Goal: Task Accomplishment & Management: Manage account settings

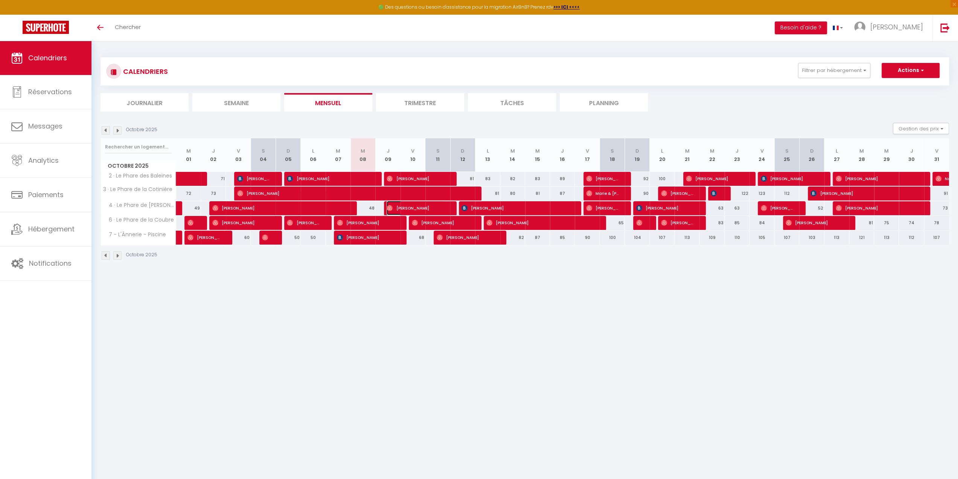
click at [394, 206] on span "[PERSON_NAME]" at bounding box center [416, 208] width 59 height 14
select select "OK"
select select "0"
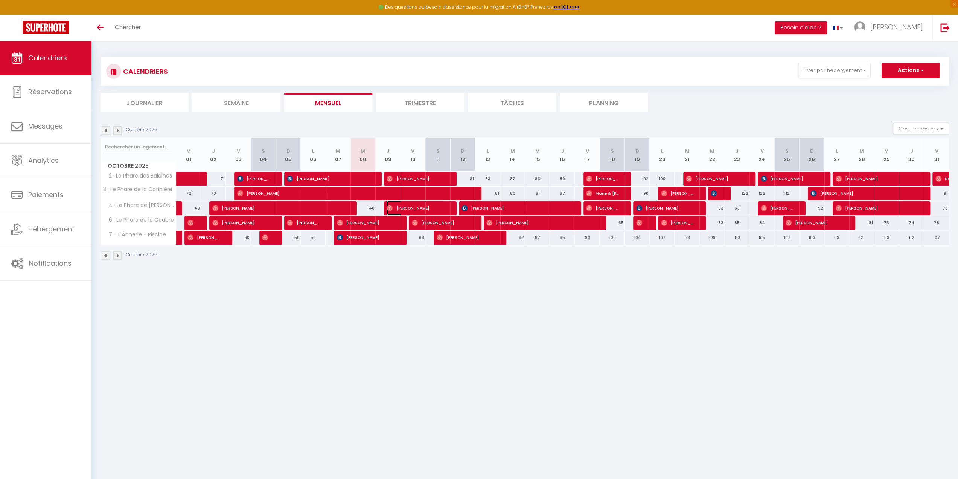
select select "1"
select select
select select "14413"
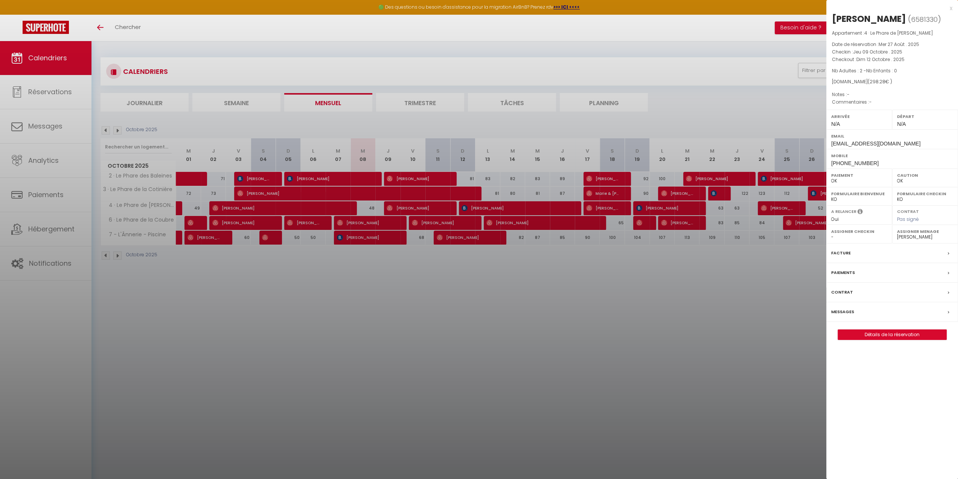
drag, startPoint x: 848, startPoint y: 312, endPoint x: 819, endPoint y: 307, distance: 28.6
click at [848, 311] on label "Messages" at bounding box center [842, 312] width 23 height 8
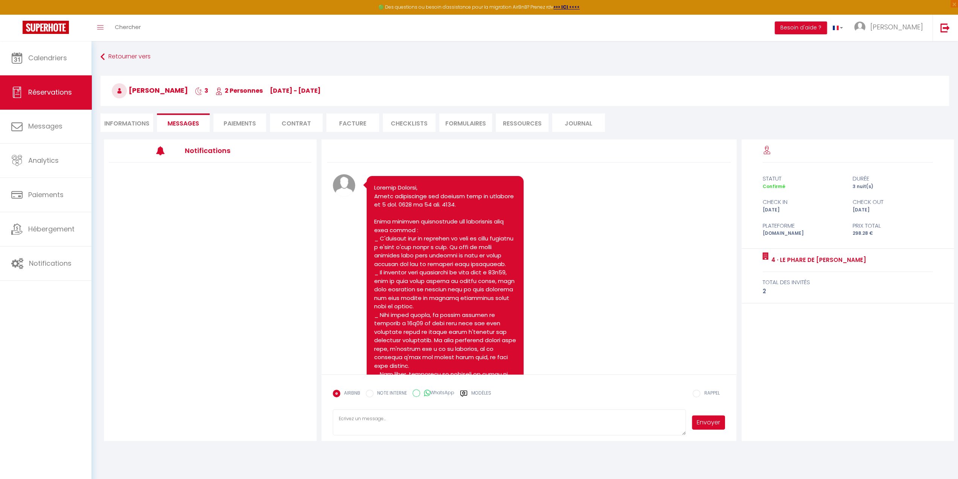
scroll to position [1104, 0]
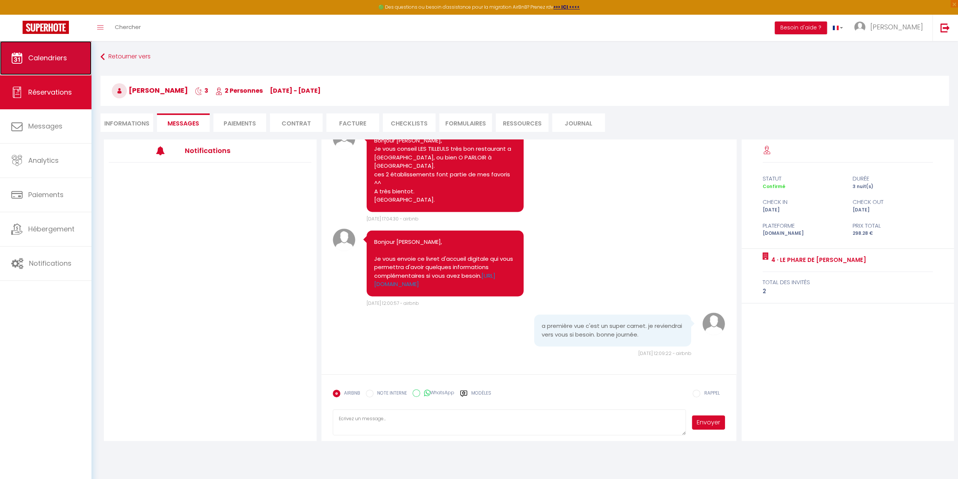
click at [63, 63] on link "Calendriers" at bounding box center [45, 58] width 91 height 34
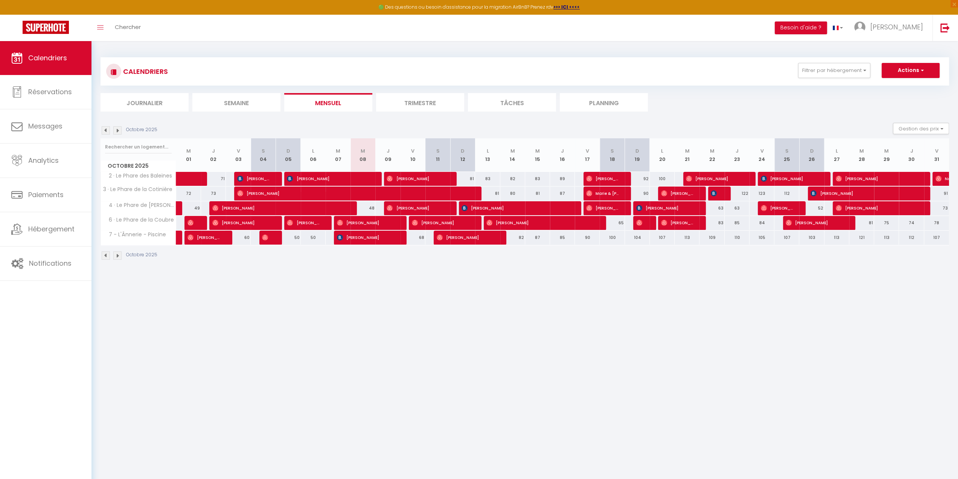
click at [118, 129] on img at bounding box center [117, 130] width 8 height 8
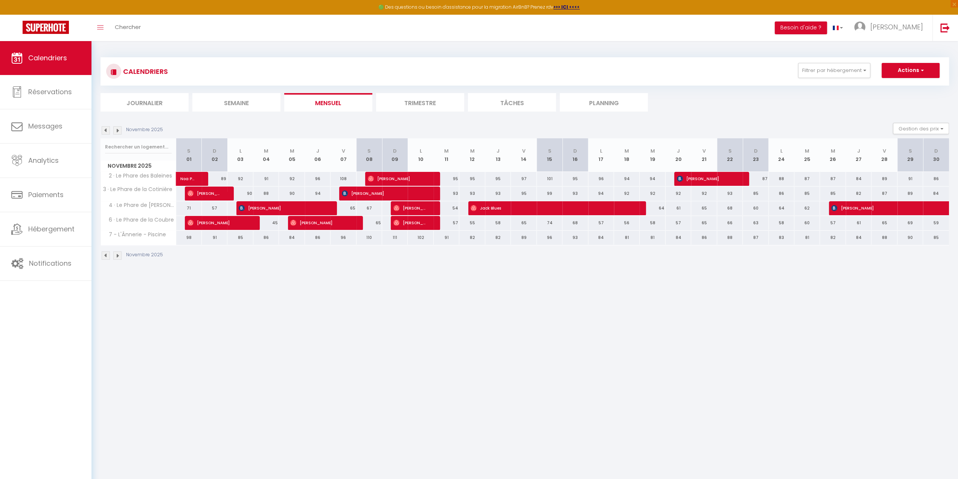
click at [117, 129] on img at bounding box center [117, 130] width 8 height 8
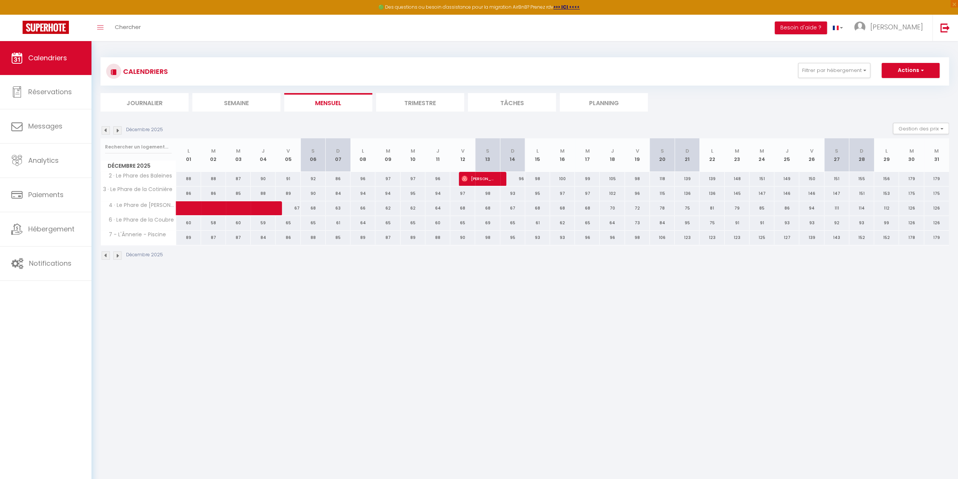
click at [117, 131] on img at bounding box center [117, 130] width 8 height 8
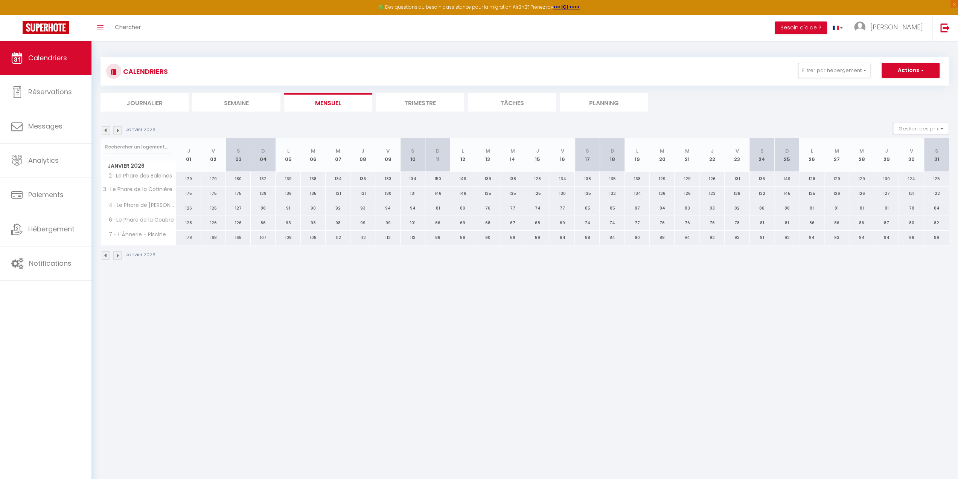
click at [107, 132] on img at bounding box center [106, 130] width 8 height 8
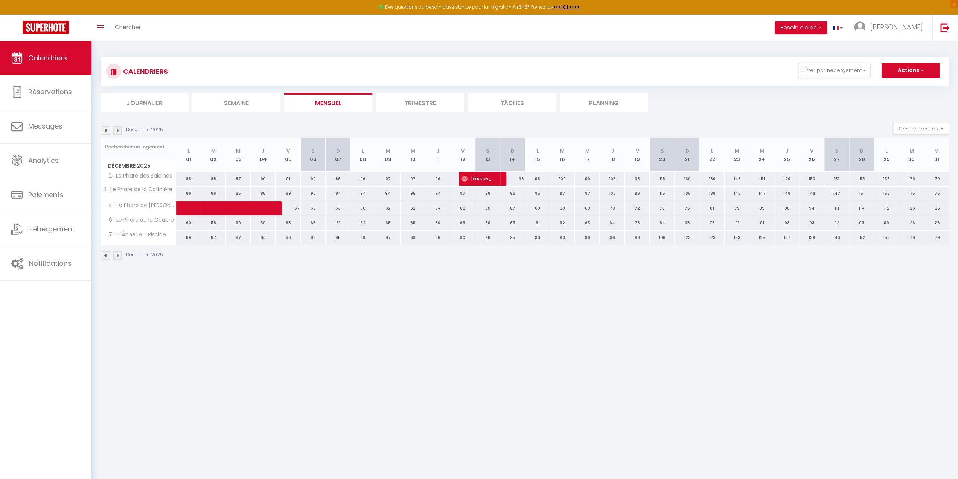
click at [107, 132] on img at bounding box center [106, 130] width 8 height 8
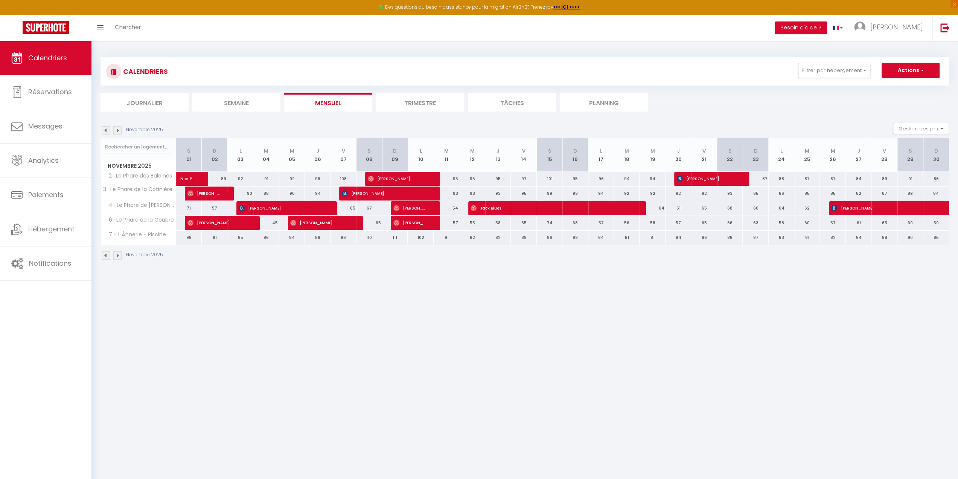
click at [118, 132] on img at bounding box center [117, 130] width 8 height 8
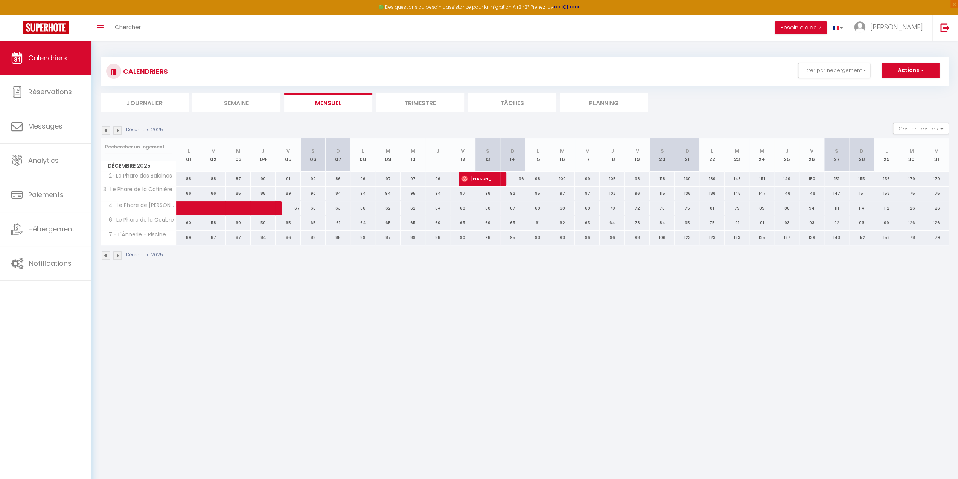
click at [118, 132] on img at bounding box center [117, 130] width 8 height 8
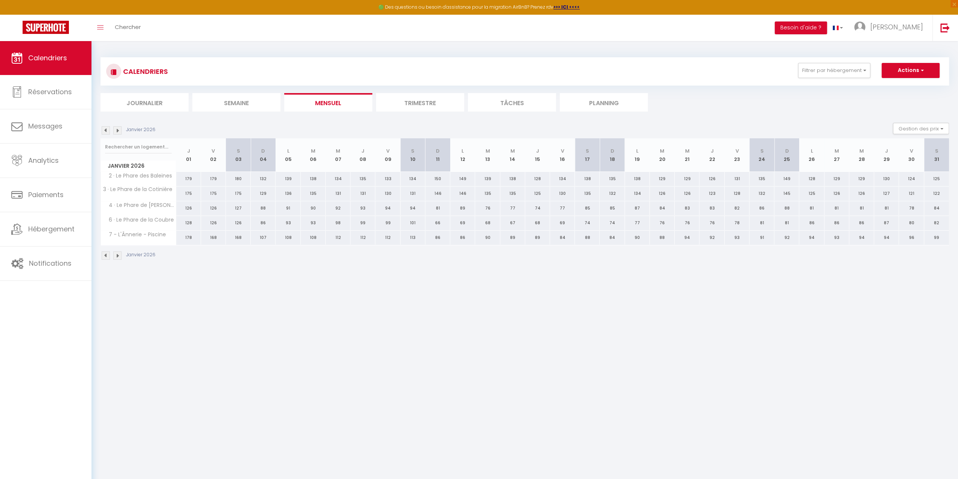
click at [118, 132] on img at bounding box center [117, 130] width 8 height 8
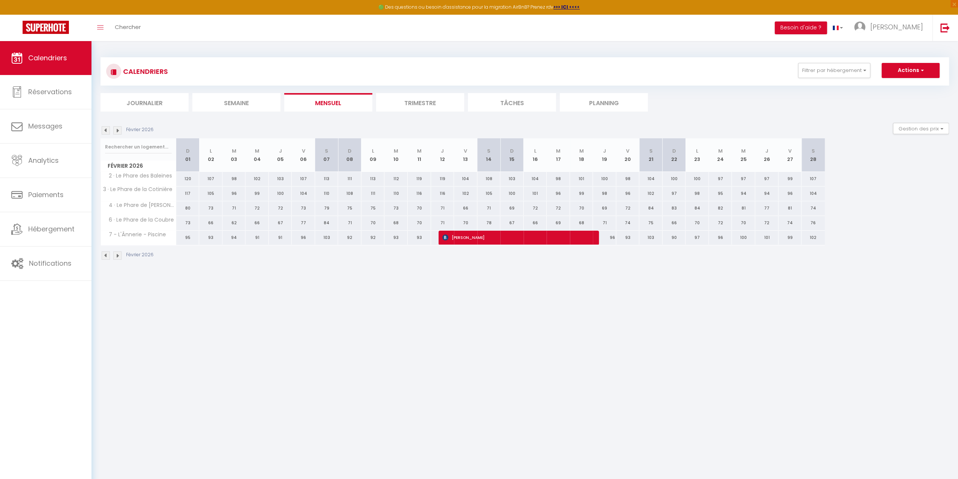
click at [118, 132] on img at bounding box center [117, 130] width 8 height 8
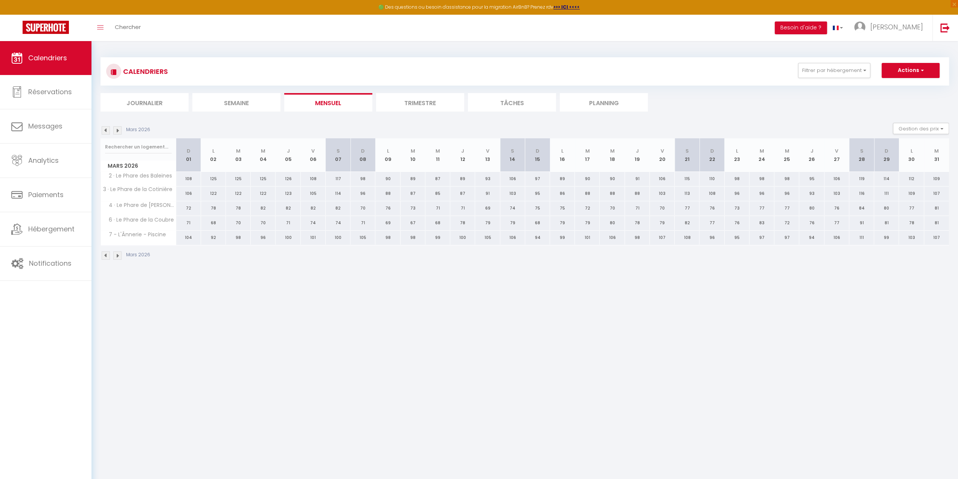
click at [118, 132] on img at bounding box center [117, 130] width 8 height 8
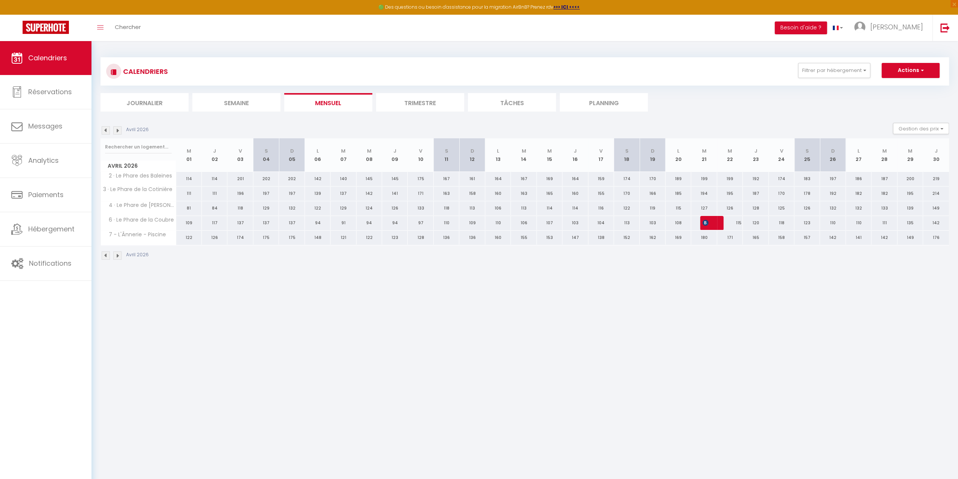
click at [118, 132] on img at bounding box center [117, 130] width 8 height 8
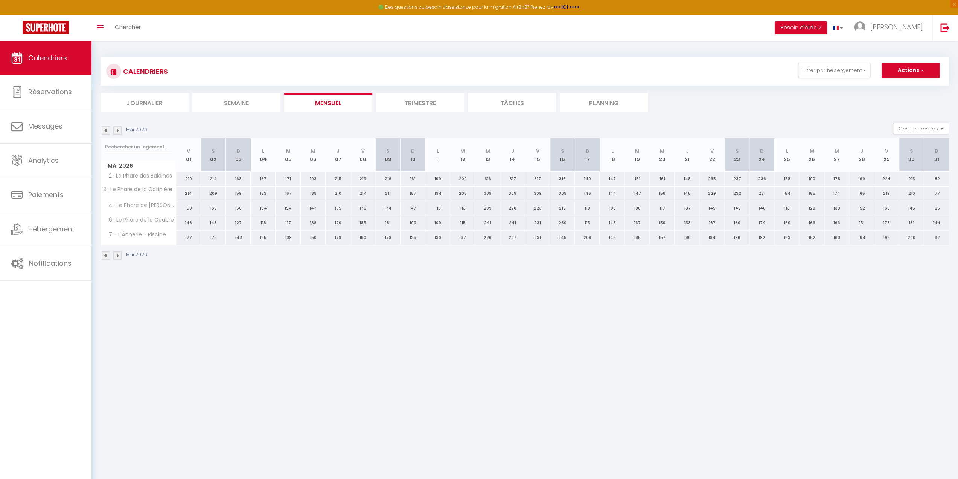
click at [102, 132] on img at bounding box center [106, 130] width 8 height 8
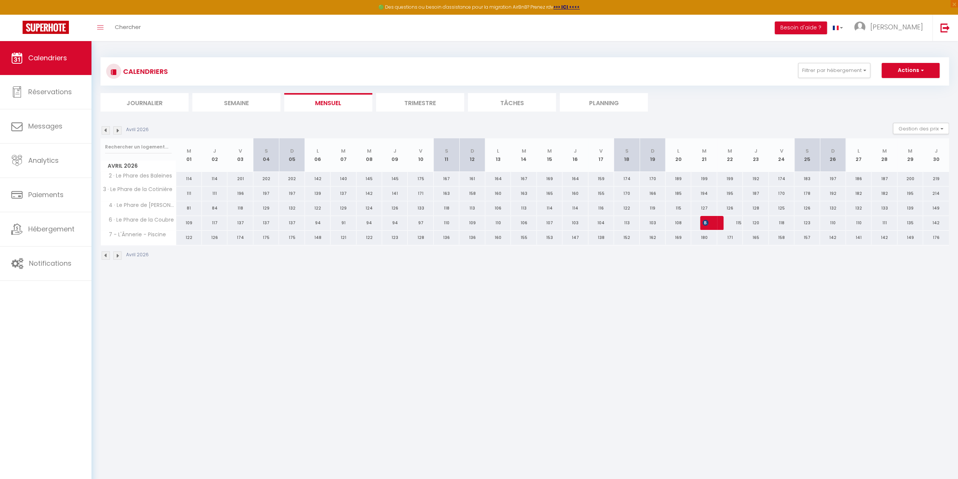
click at [102, 131] on img at bounding box center [106, 130] width 8 height 8
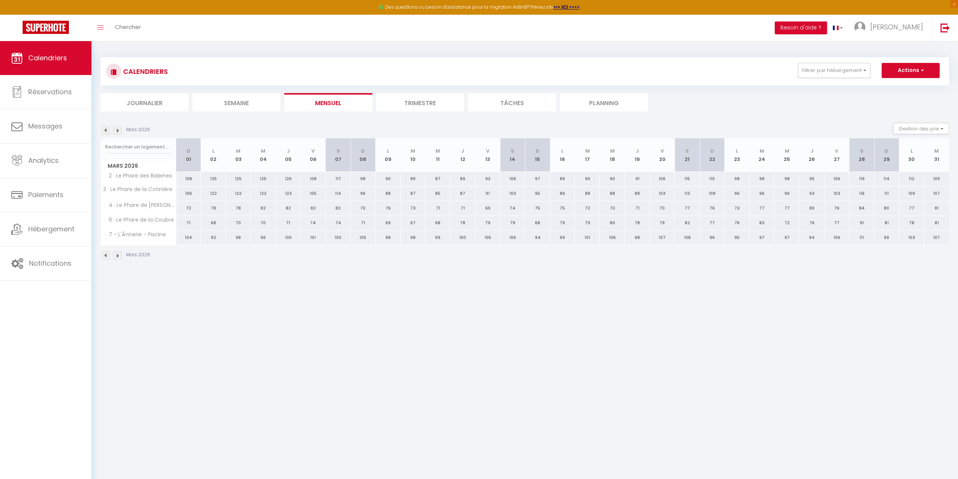
click at [102, 131] on img at bounding box center [106, 130] width 8 height 8
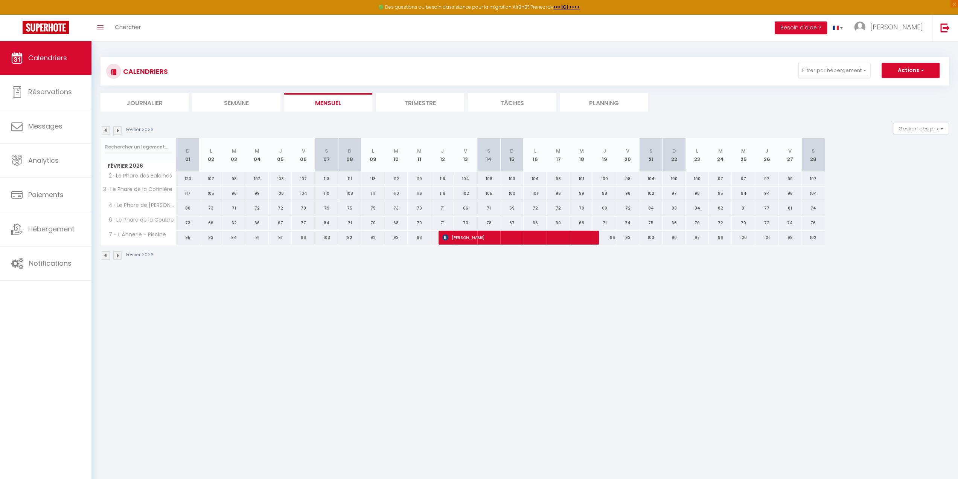
click at [102, 131] on img at bounding box center [106, 130] width 8 height 8
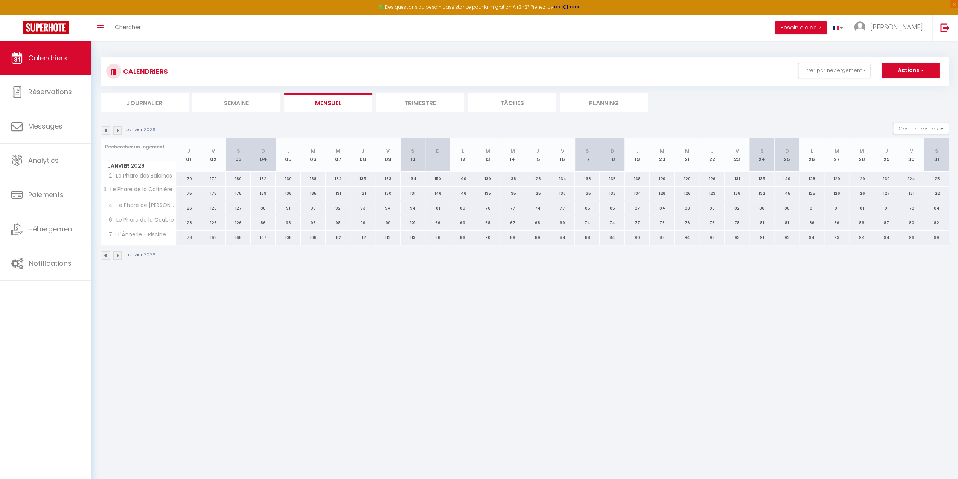
click at [102, 131] on img at bounding box center [106, 130] width 8 height 8
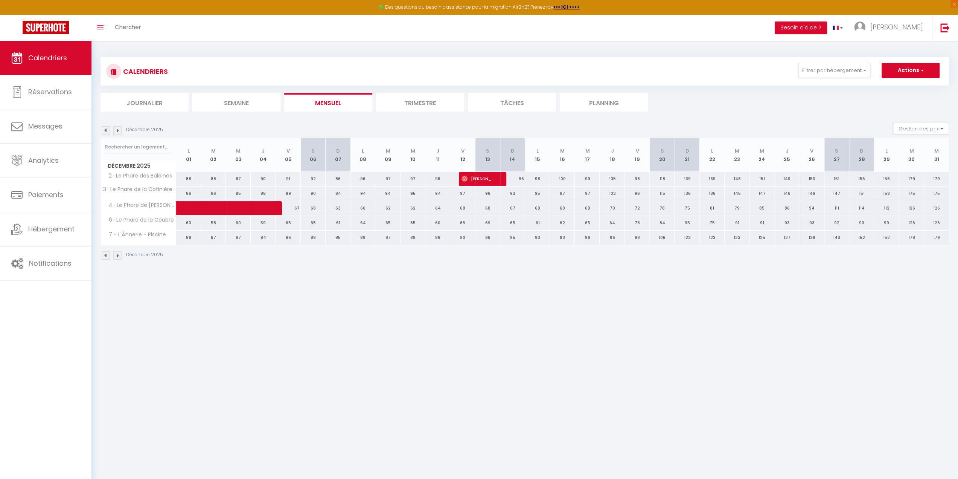
click at [102, 131] on img at bounding box center [106, 130] width 8 height 8
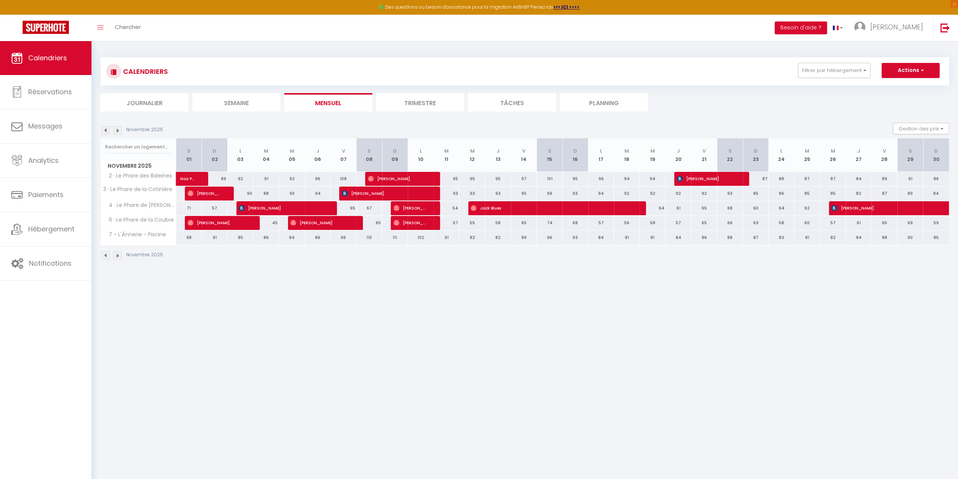
click at [101, 130] on div "Novembre 2025" at bounding box center [133, 130] width 65 height 8
click at [105, 128] on img at bounding box center [106, 130] width 8 height 8
